Goal: Navigation & Orientation: Understand site structure

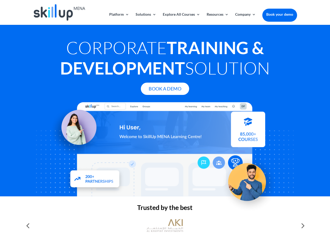
click at [165, 125] on div at bounding box center [165, 149] width 264 height 94
click at [146, 19] on link "Solutions" at bounding box center [146, 19] width 21 height 12
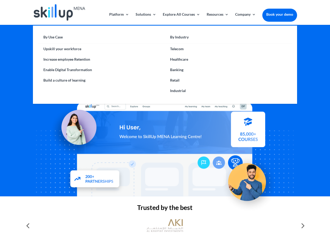
click at [181, 19] on link "Explore All Courses" at bounding box center [181, 19] width 37 height 12
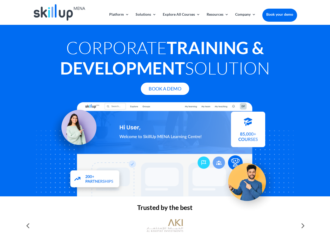
click at [217, 19] on link "Resources" at bounding box center [218, 19] width 22 height 12
click at [245, 19] on link "Company" at bounding box center [245, 19] width 21 height 12
click at [165, 226] on img at bounding box center [165, 225] width 37 height 18
